Goal: Navigation & Orientation: Find specific page/section

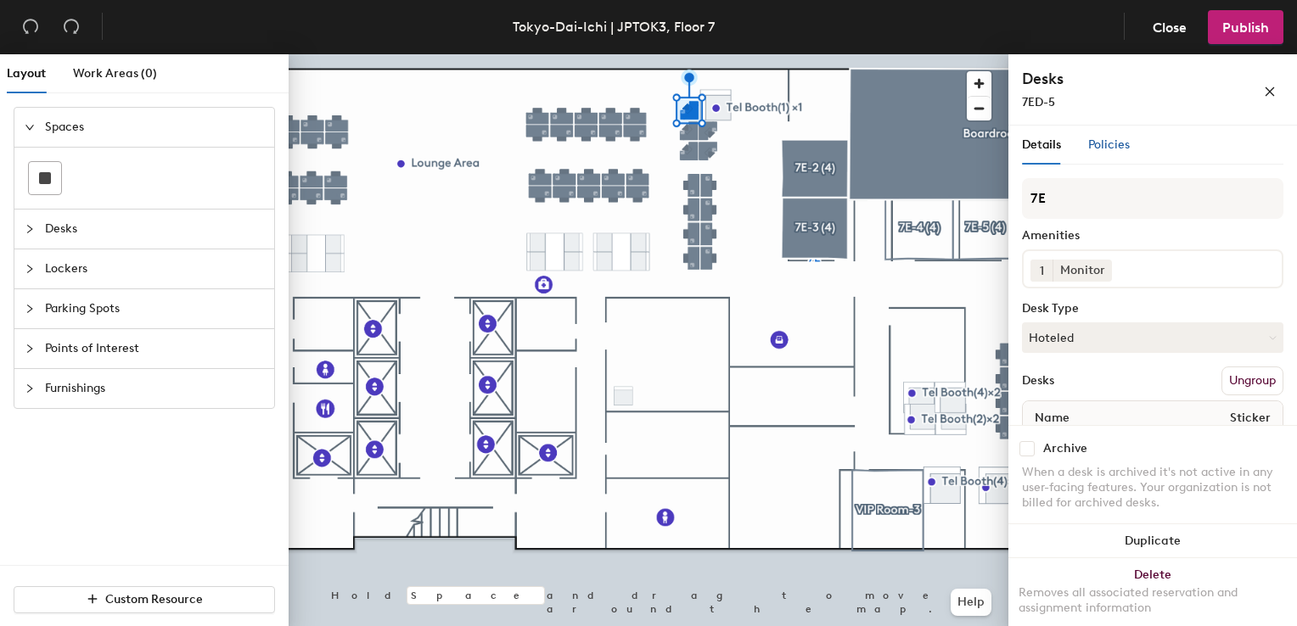
click at [1107, 151] on span "Policies" at bounding box center [1109, 145] width 42 height 14
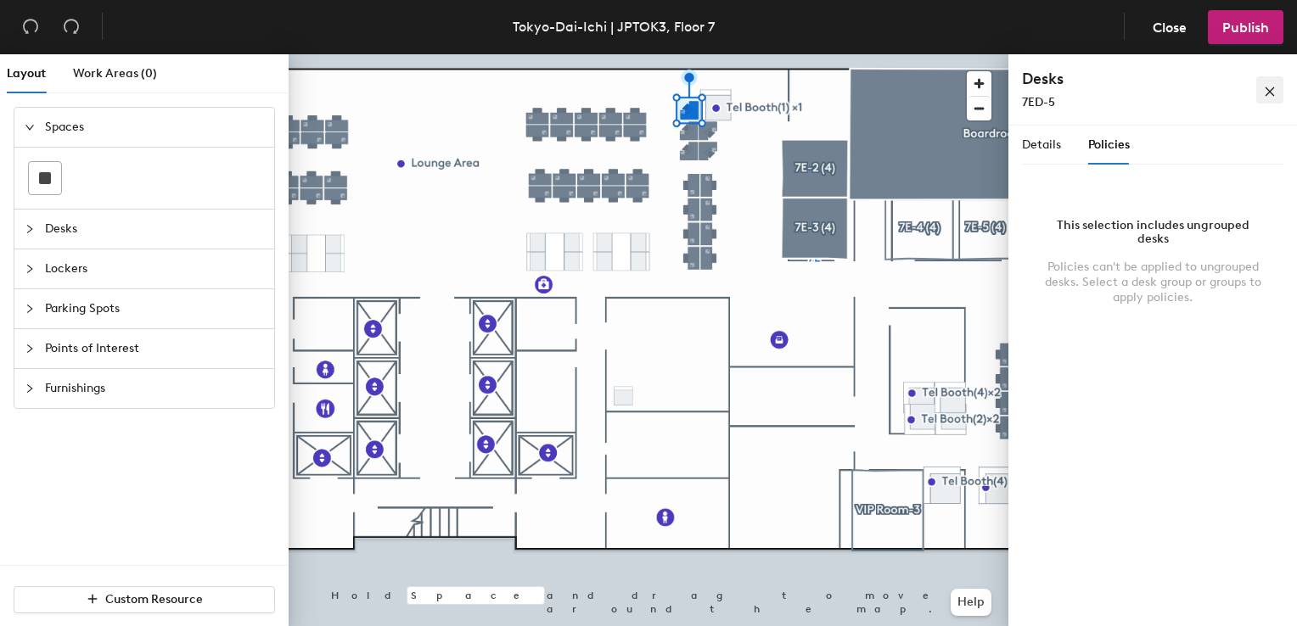
click at [1264, 93] on icon "close" at bounding box center [1270, 92] width 12 height 12
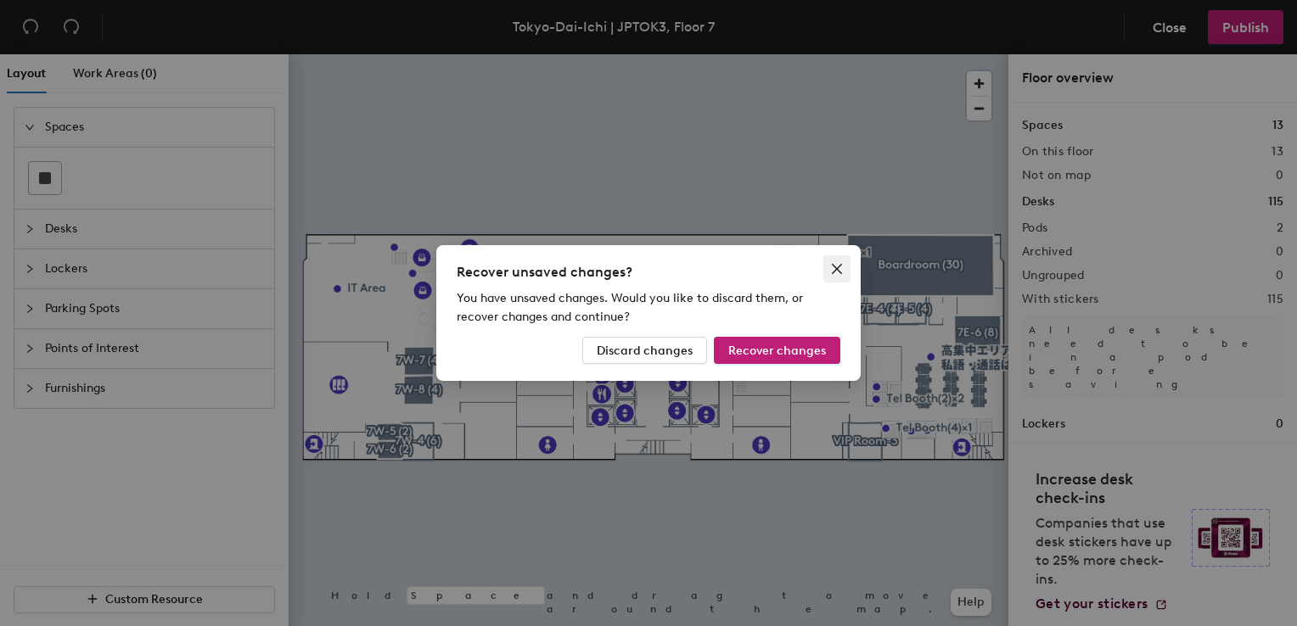
click at [832, 263] on icon "close" at bounding box center [837, 269] width 14 height 14
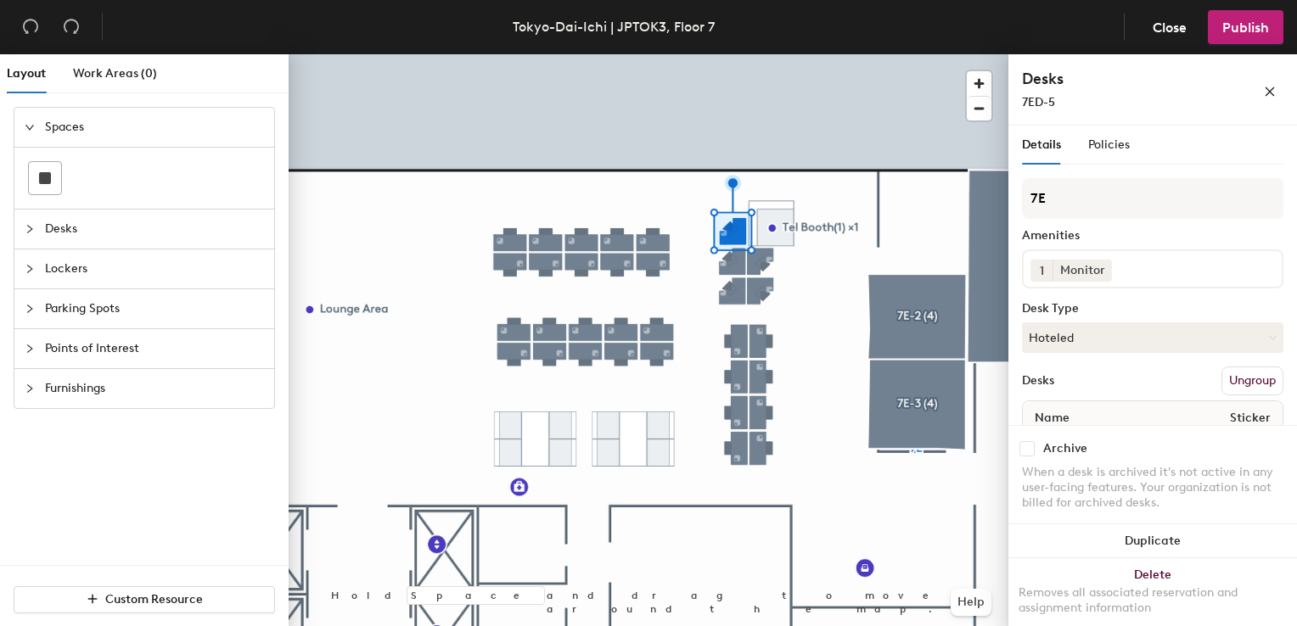
click at [57, 230] on span "Desks" at bounding box center [154, 229] width 219 height 39
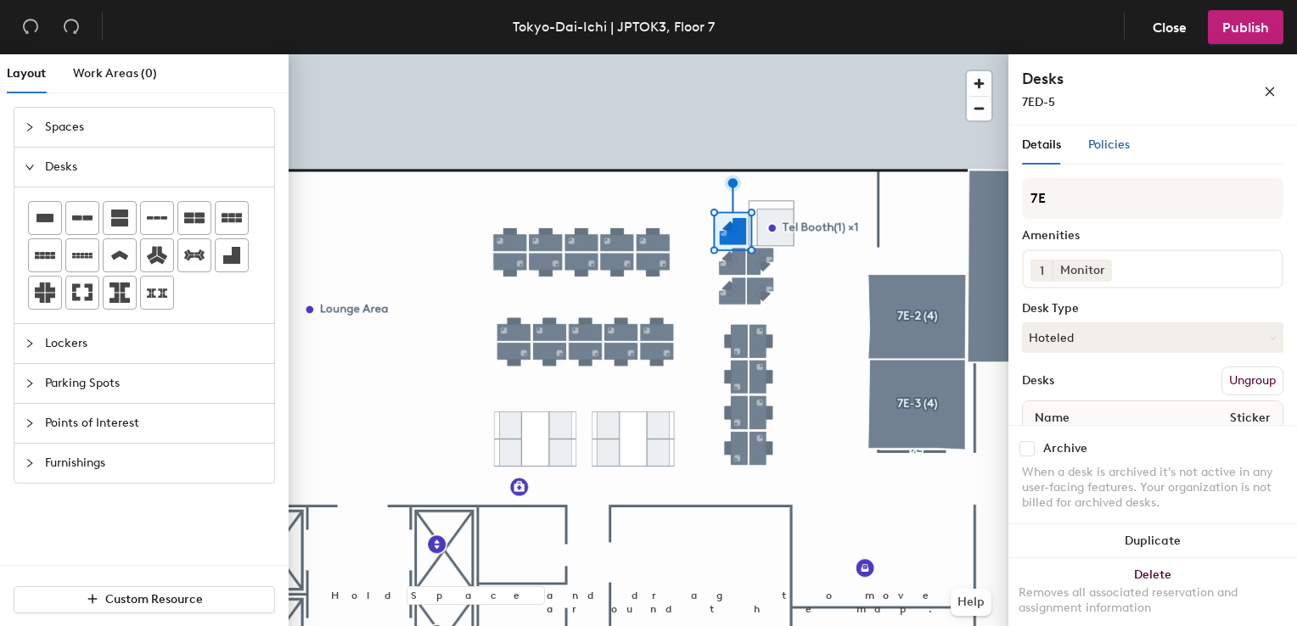
drag, startPoint x: 1008, startPoint y: 239, endPoint x: 1097, endPoint y: 144, distance: 129.7
click at [1097, 144] on span "Policies" at bounding box center [1109, 145] width 42 height 14
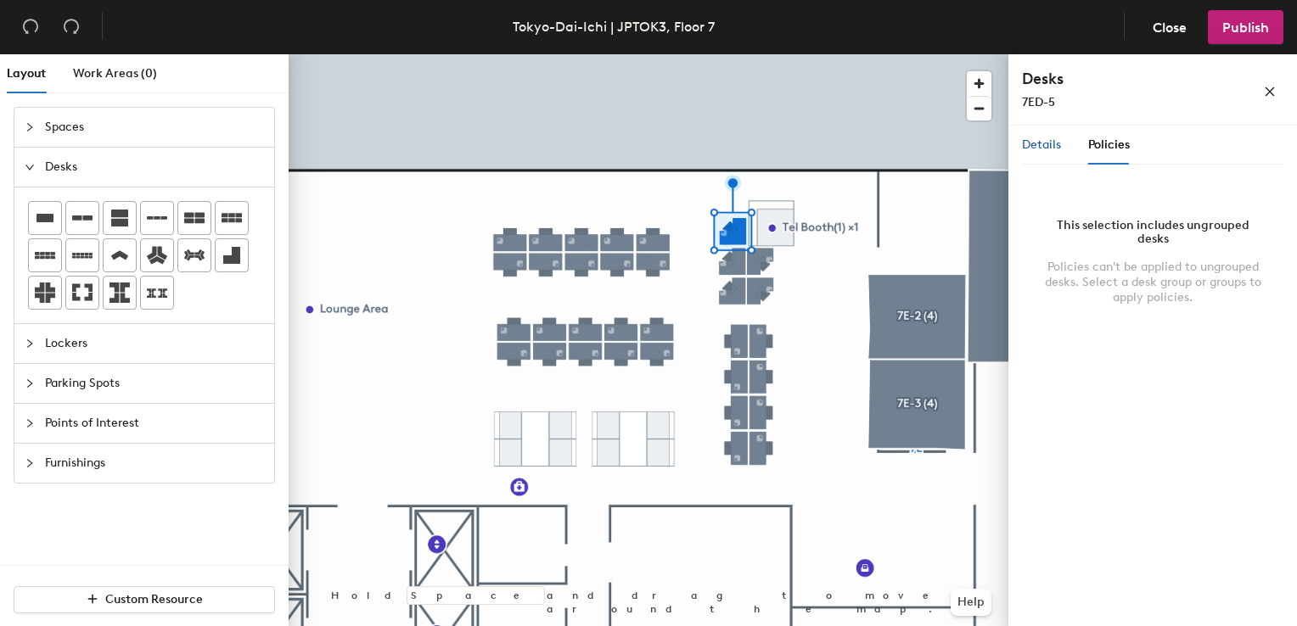
click at [1053, 147] on span "Details" at bounding box center [1041, 145] width 39 height 14
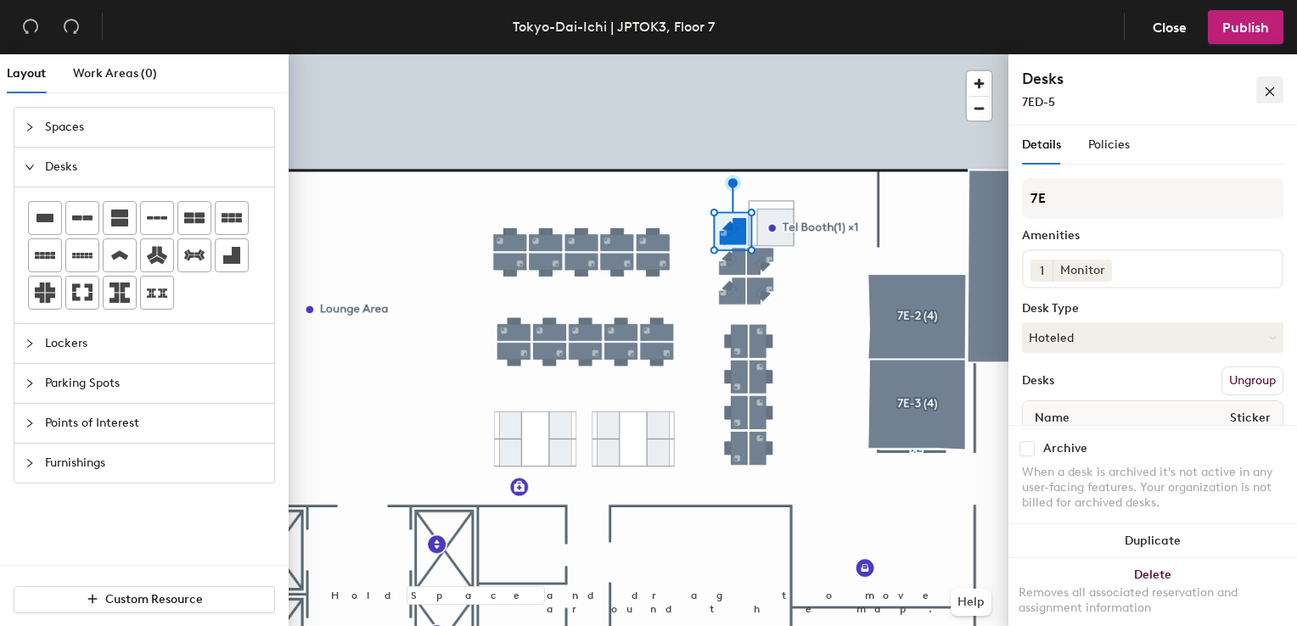
click at [1276, 92] on button "button" at bounding box center [1269, 89] width 27 height 27
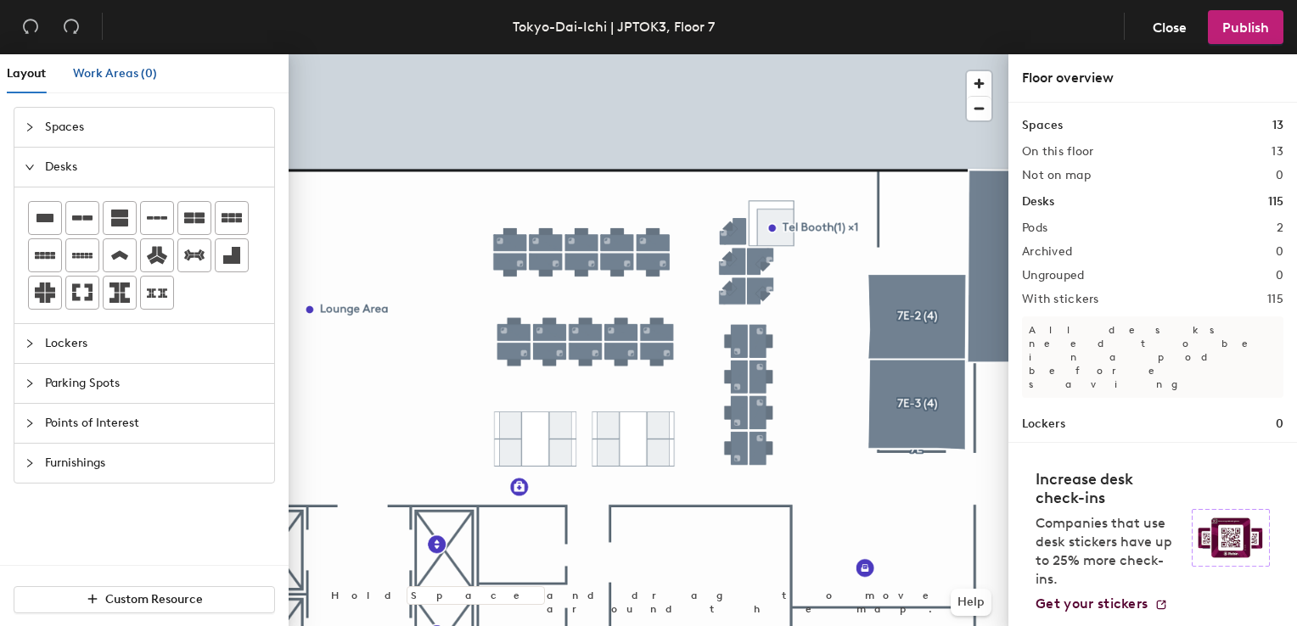
click at [95, 70] on span "Work Areas (0)" at bounding box center [115, 73] width 84 height 14
